Goal: Information Seeking & Learning: Find specific fact

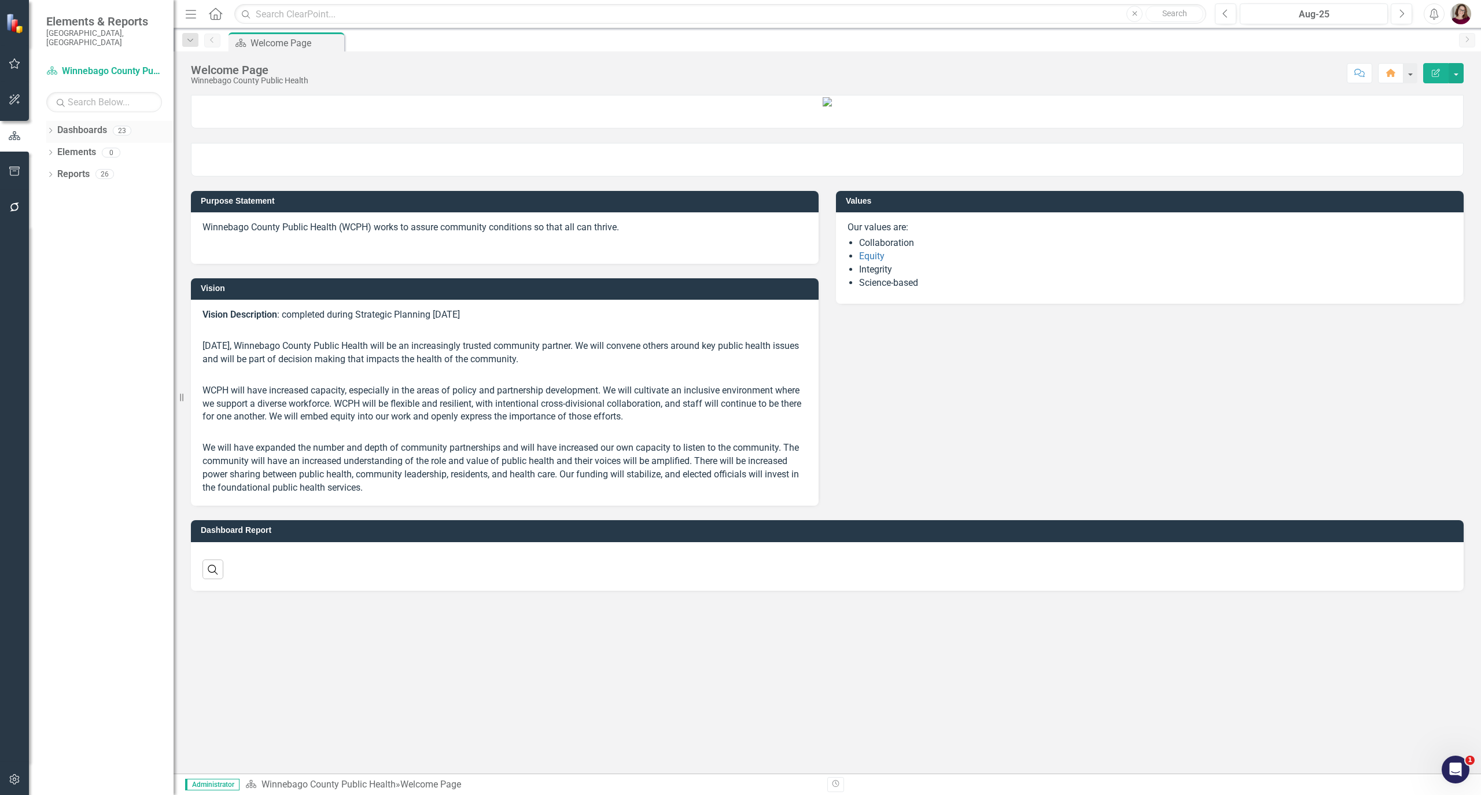
click at [51, 128] on icon "Dropdown" at bounding box center [50, 131] width 8 height 6
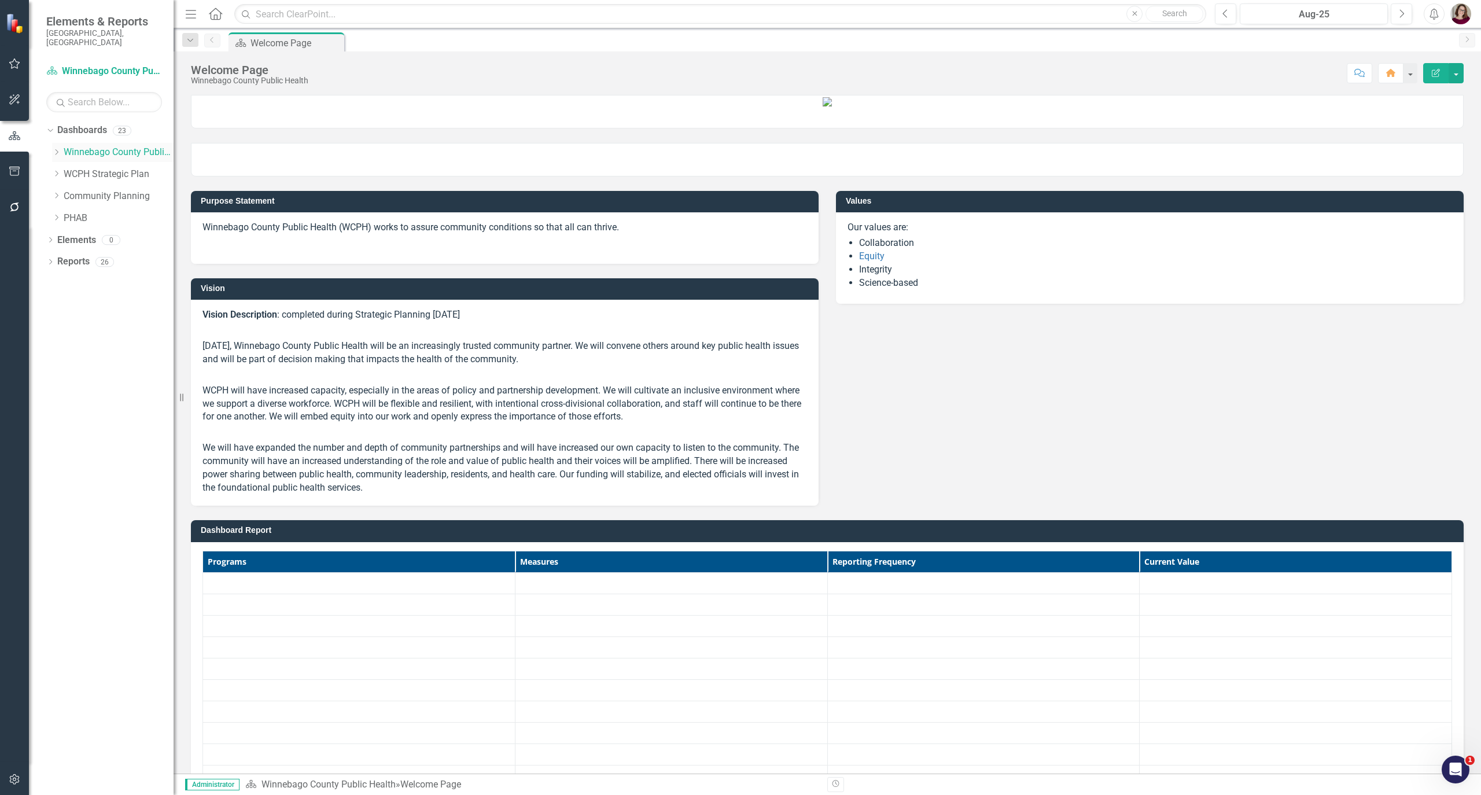
click at [58, 149] on icon at bounding box center [57, 152] width 3 height 6
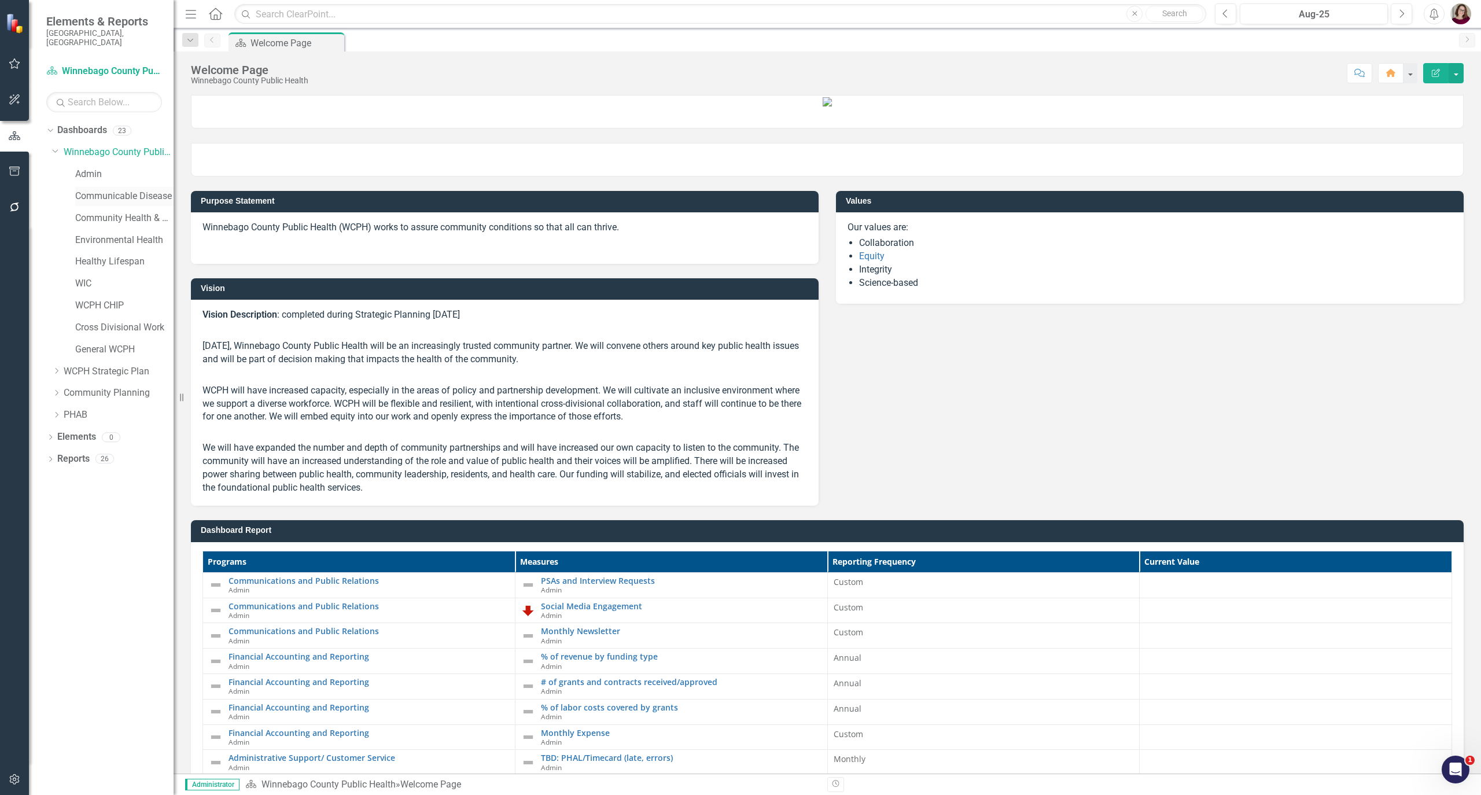
click at [121, 190] on link "Communicable Disease" at bounding box center [124, 196] width 98 height 13
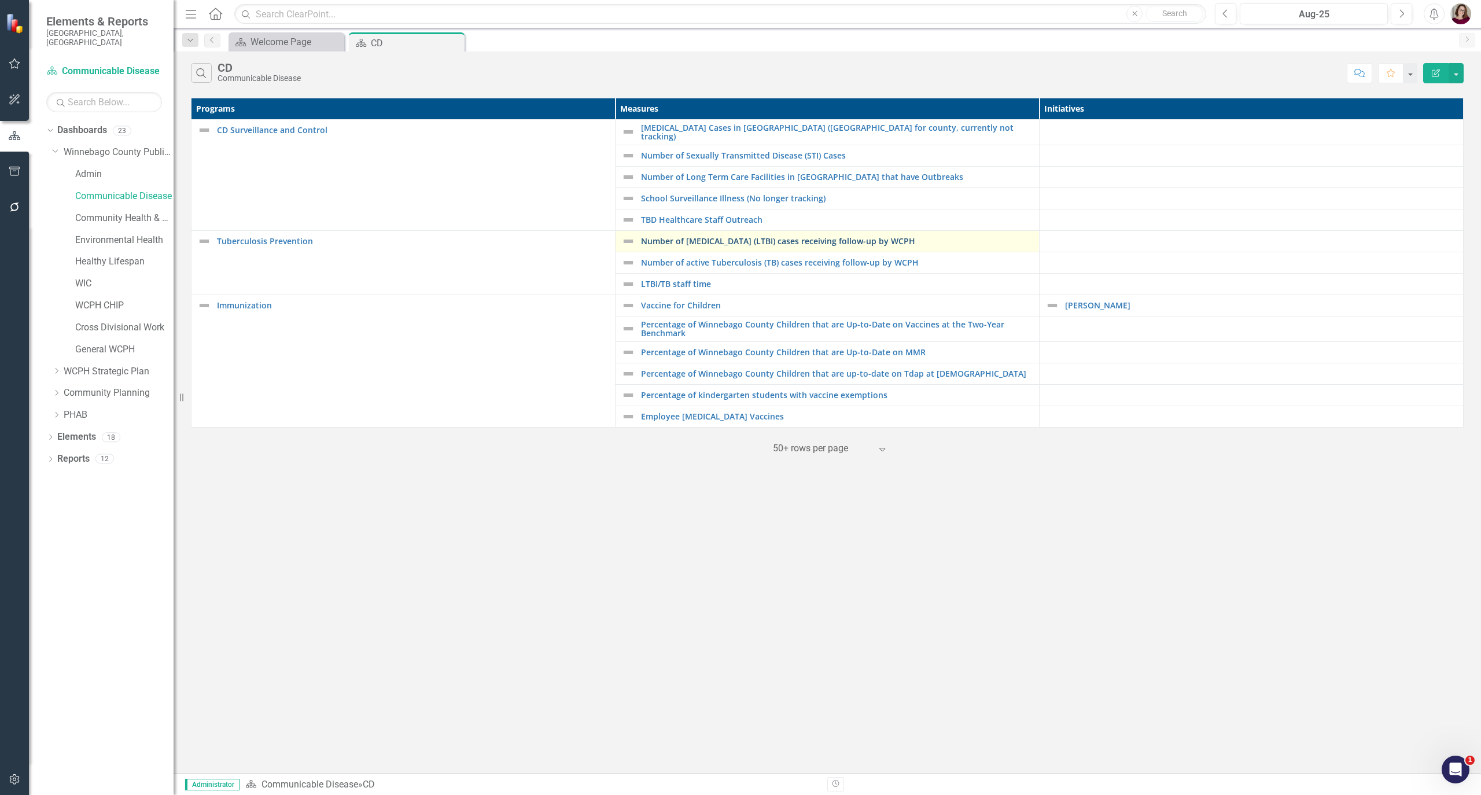
click at [787, 241] on link "Number of [MEDICAL_DATA] (LTBI) cases receiving follow-up by WCPH" at bounding box center [837, 241] width 392 height 9
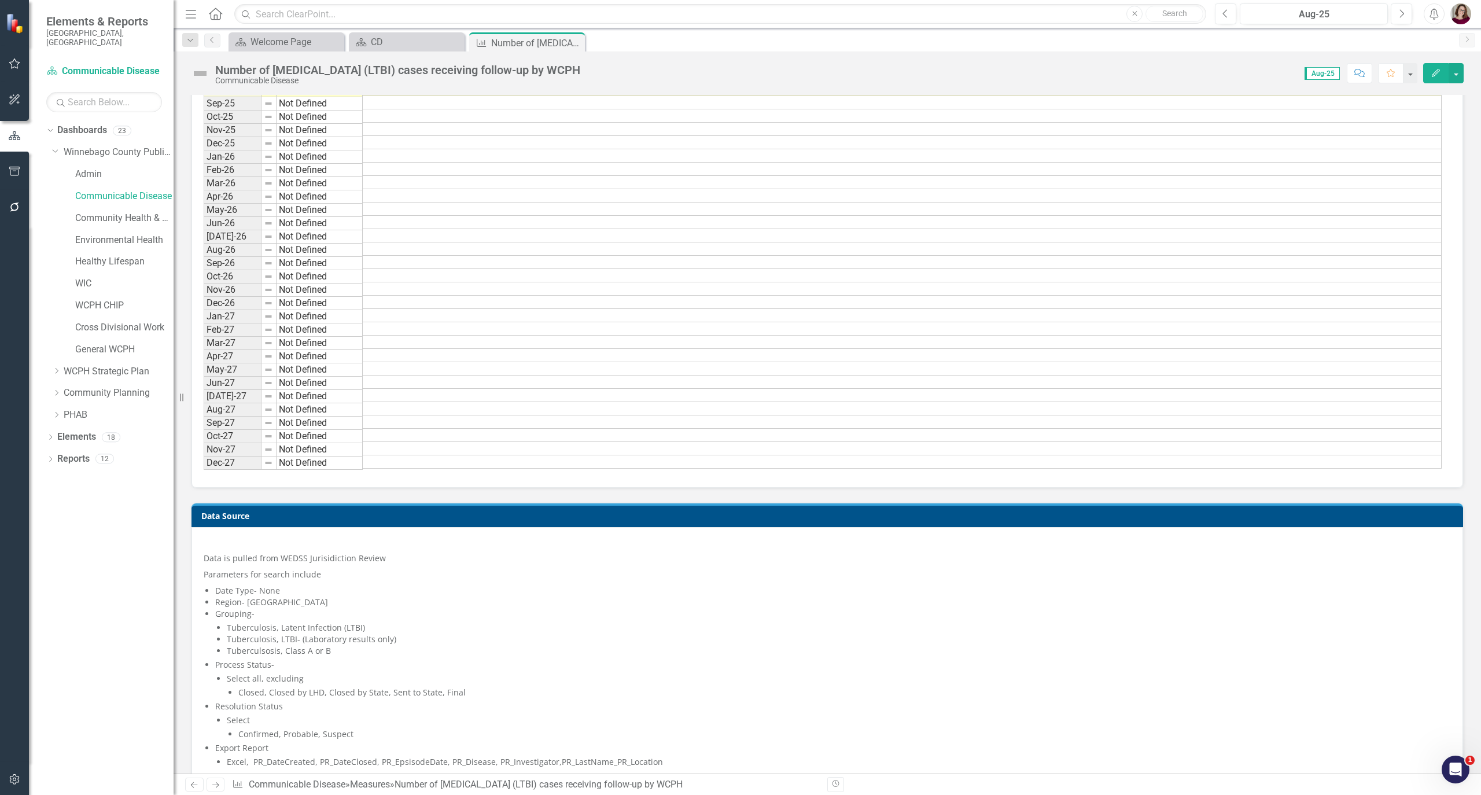
scroll to position [1235, 0]
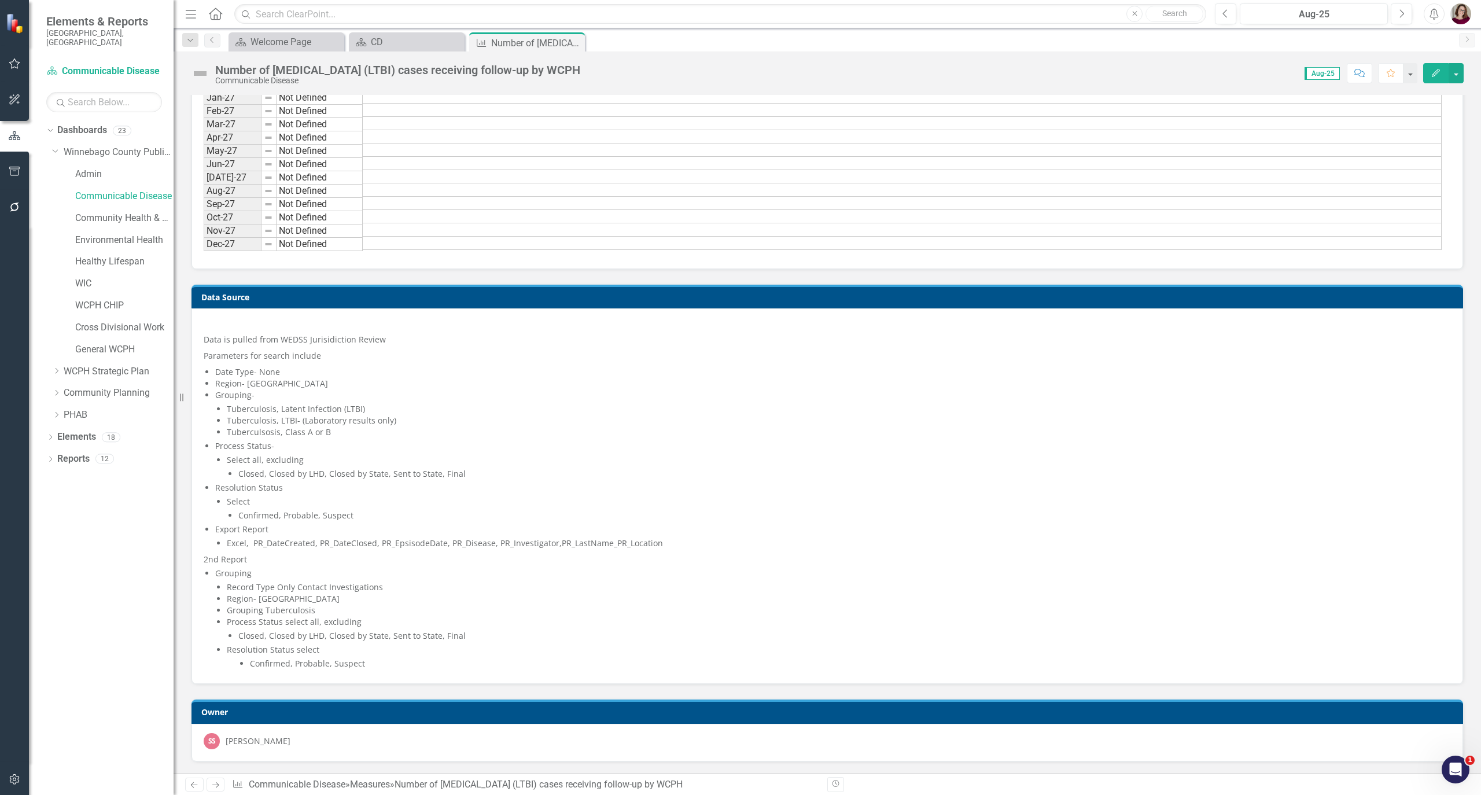
click at [311, 353] on p "Parameters for search include" at bounding box center [827, 356] width 1247 height 16
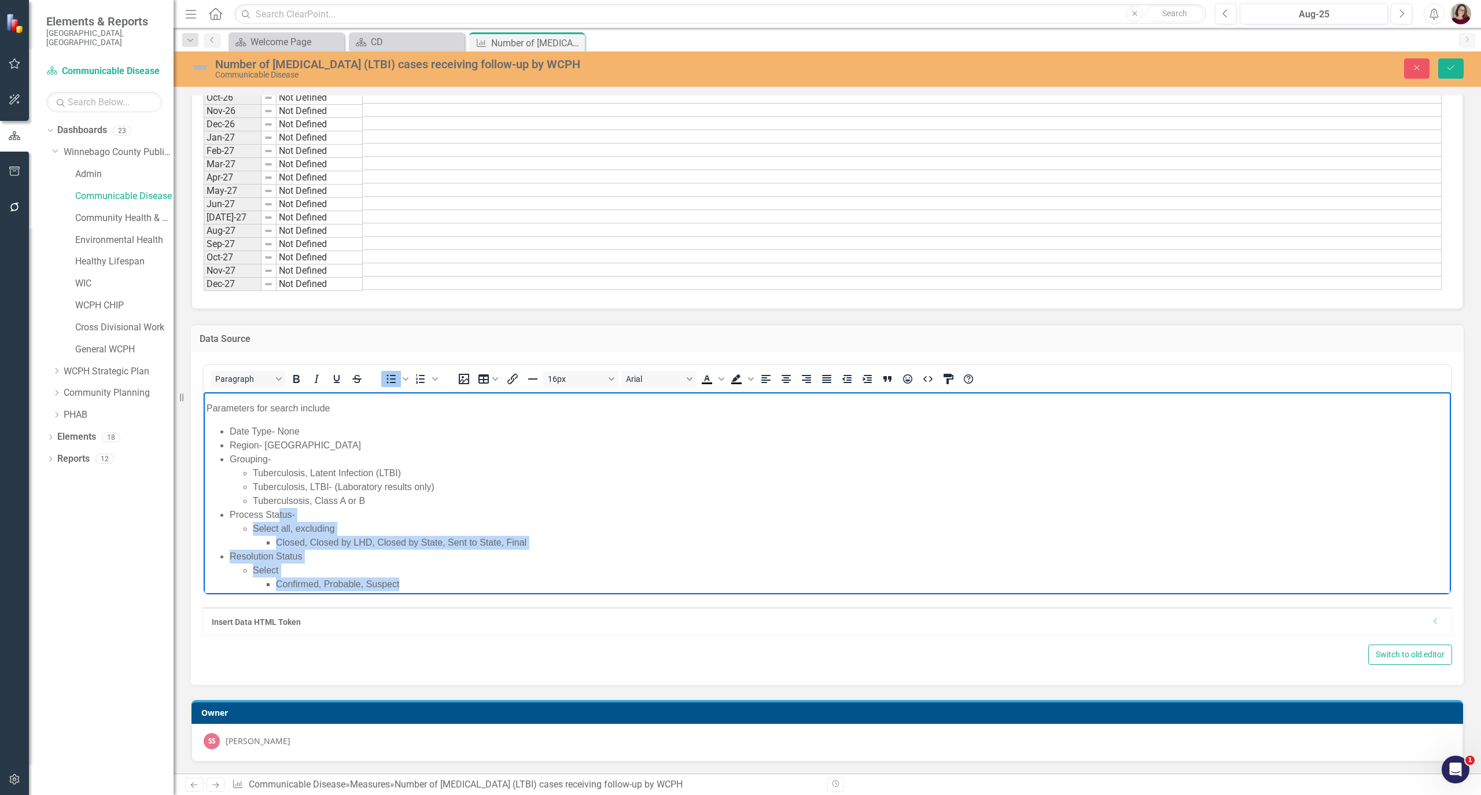
scroll to position [0, 0]
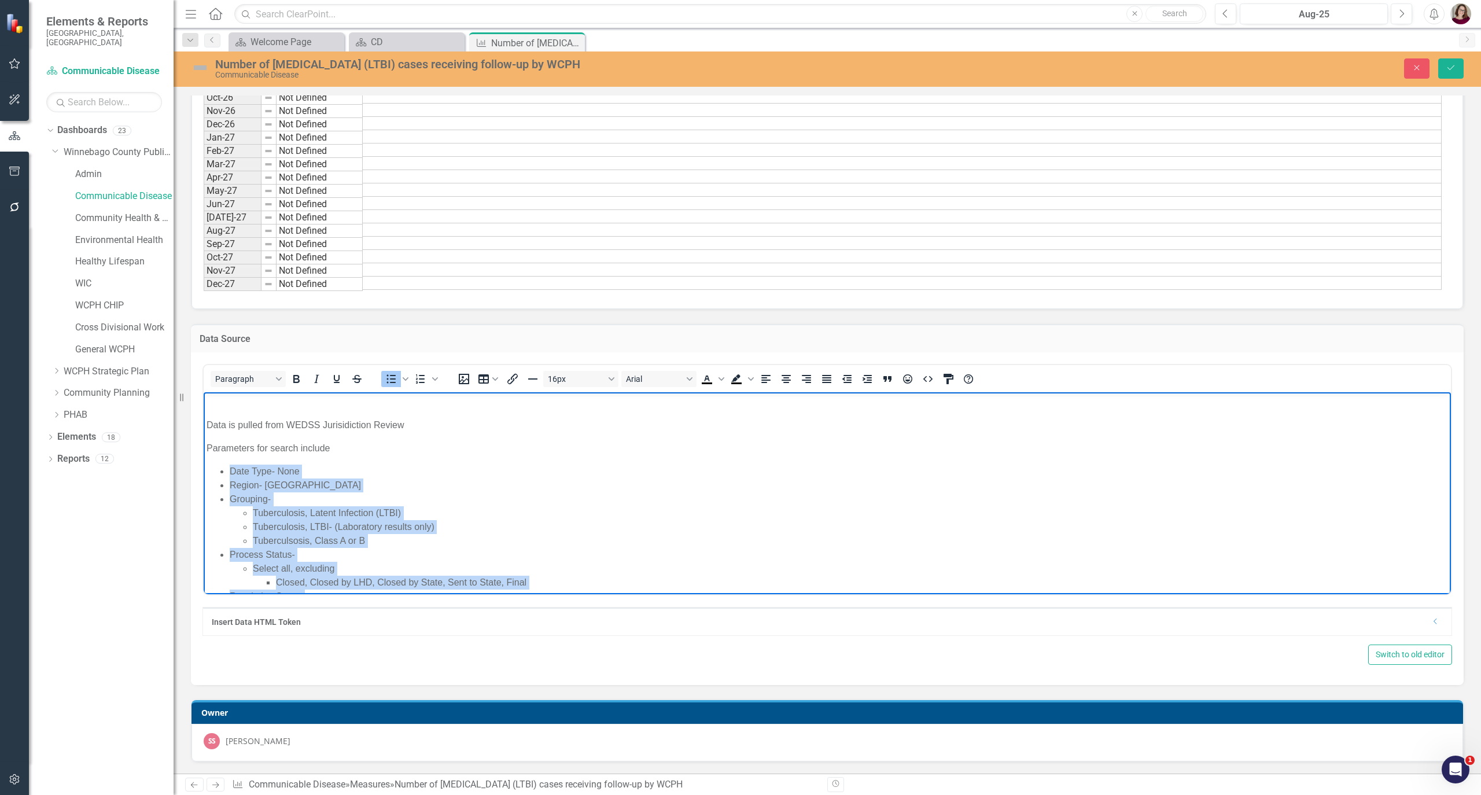
drag, startPoint x: 409, startPoint y: 559, endPoint x: 217, endPoint y: 462, distance: 215.2
click at [217, 462] on body "Data is pulled from WEDSS Jurisidiction Review Parameters for search include Da…" at bounding box center [827, 603] width 1247 height 422
copy ul "Date Type- None Region- Winnebago Grouping- Tuberculosis, Latent Infection (LTB…"
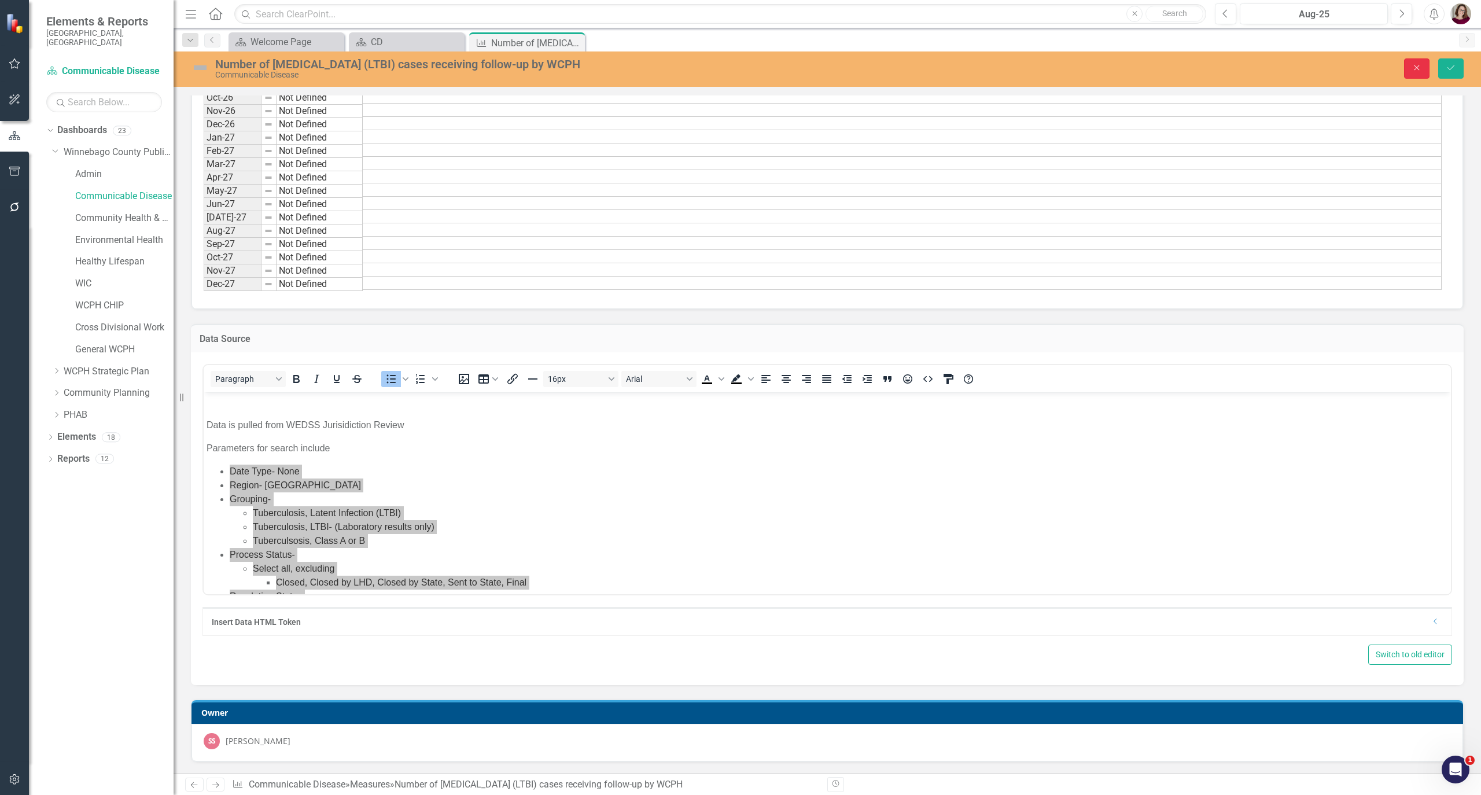
click at [1419, 70] on icon "Close" at bounding box center [1416, 68] width 10 height 8
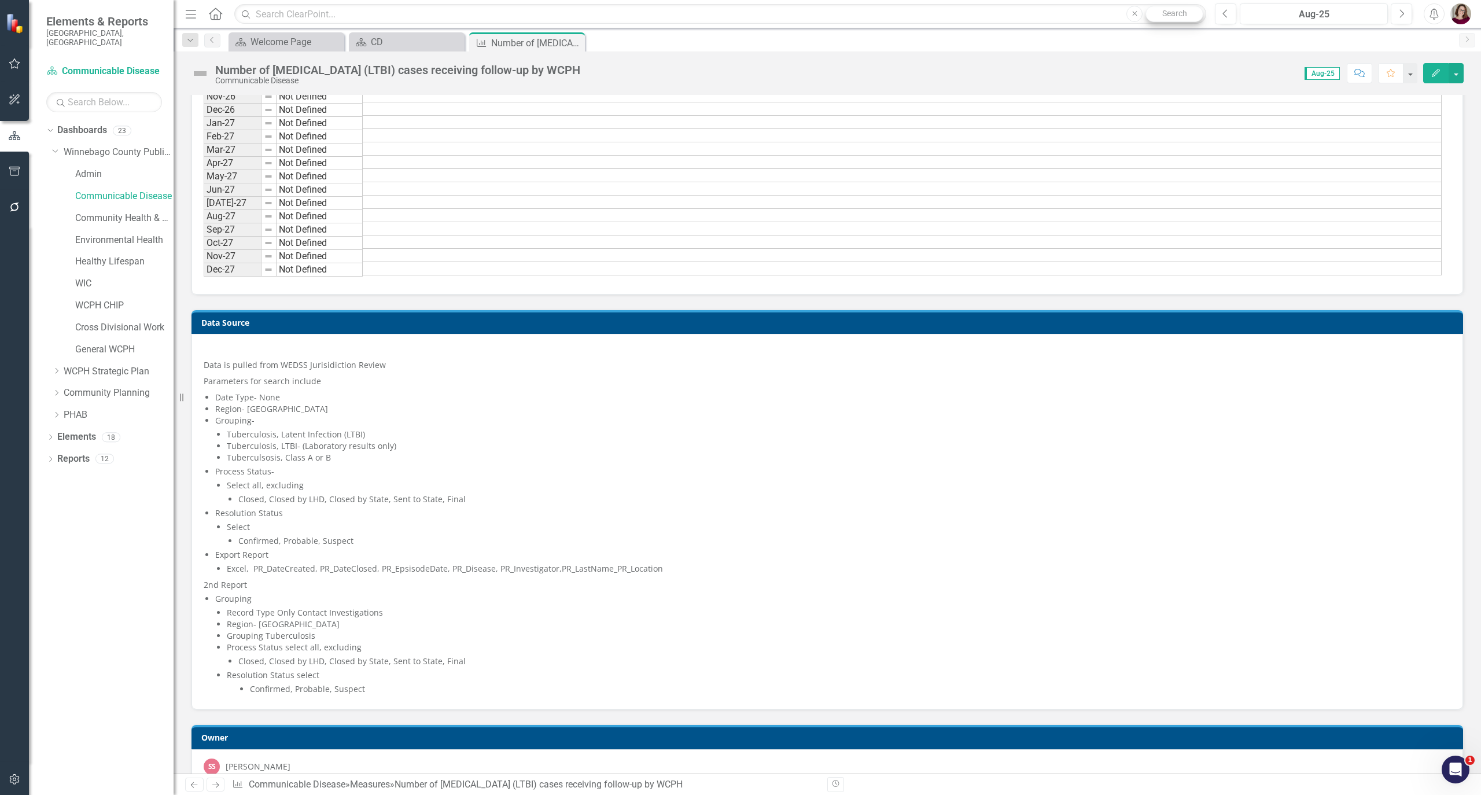
scroll to position [1235, 0]
